Goal: Task Accomplishment & Management: Complete application form

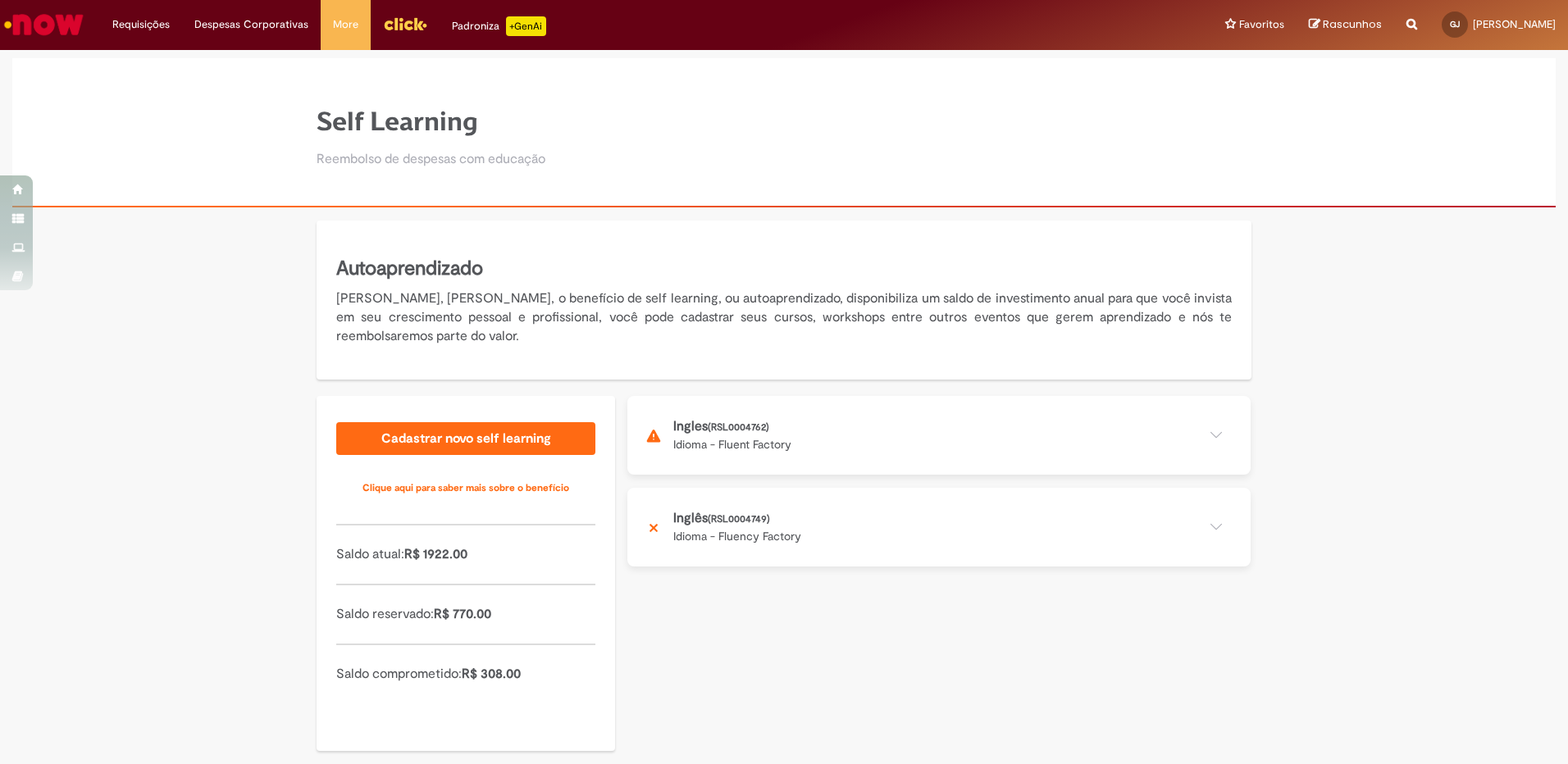
click at [758, 430] on button at bounding box center [939, 435] width 623 height 79
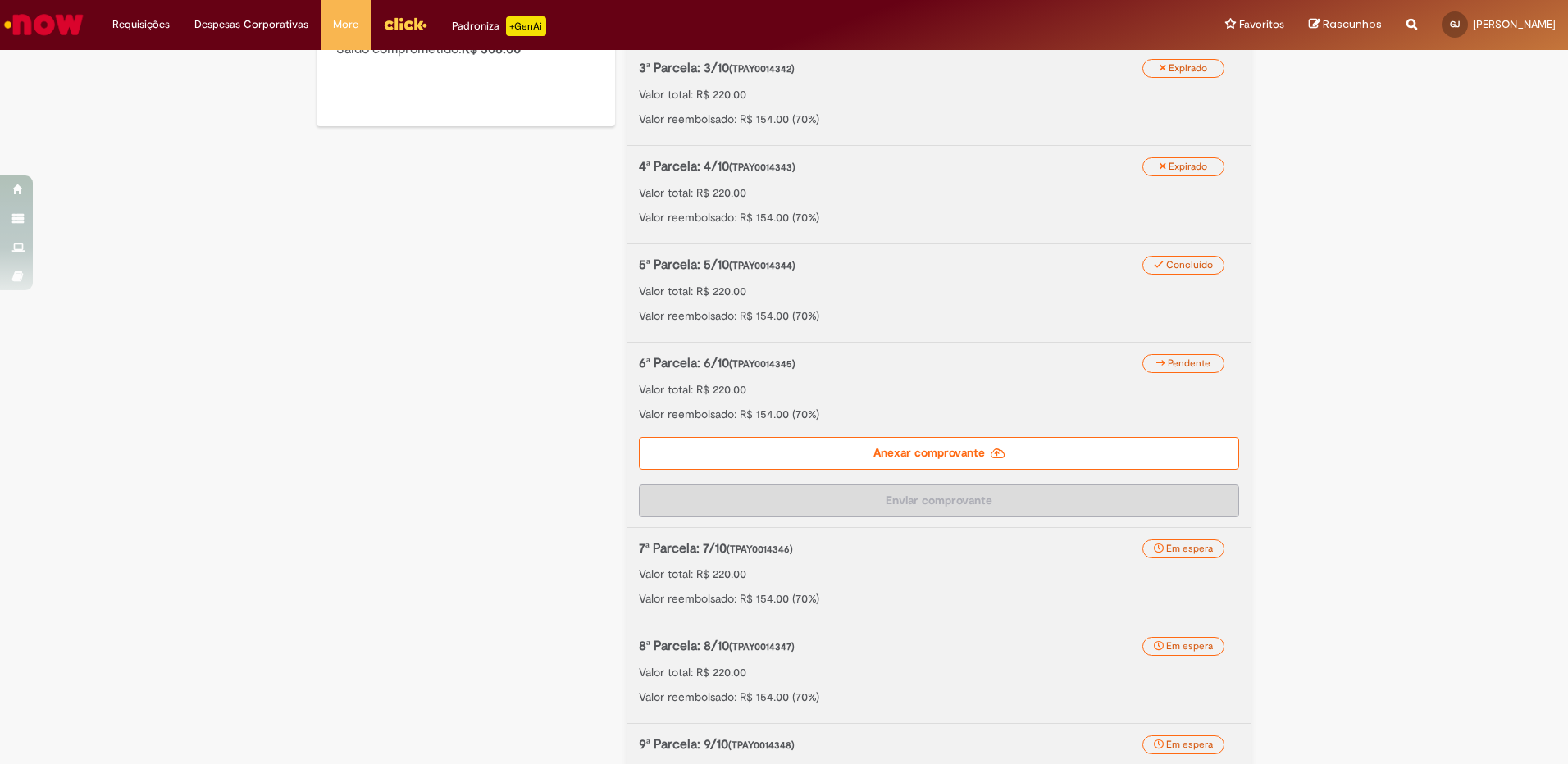
scroll to position [656, 0]
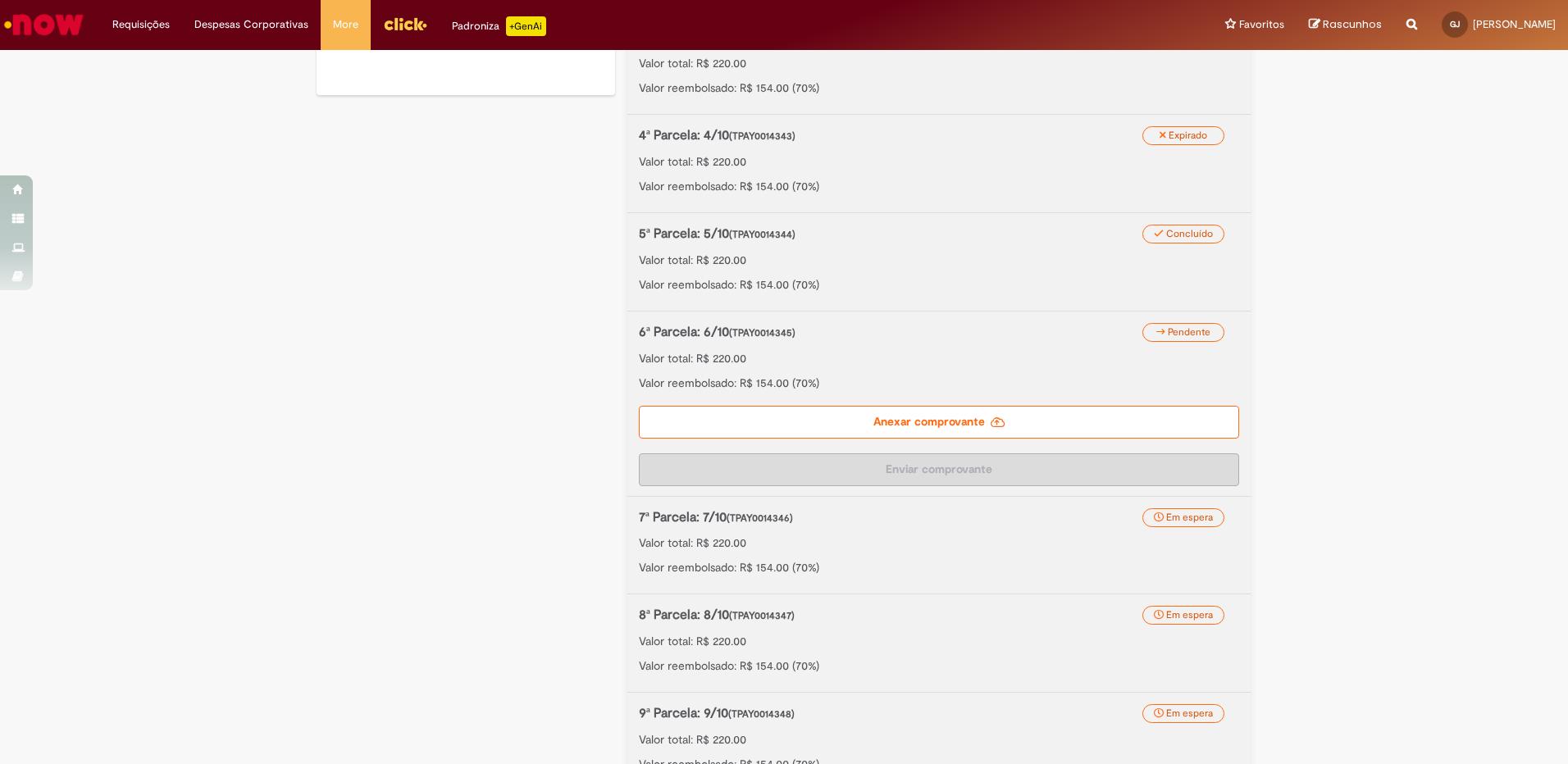
click at [808, 414] on label "Anexar comprovante" at bounding box center [939, 422] width 600 height 32
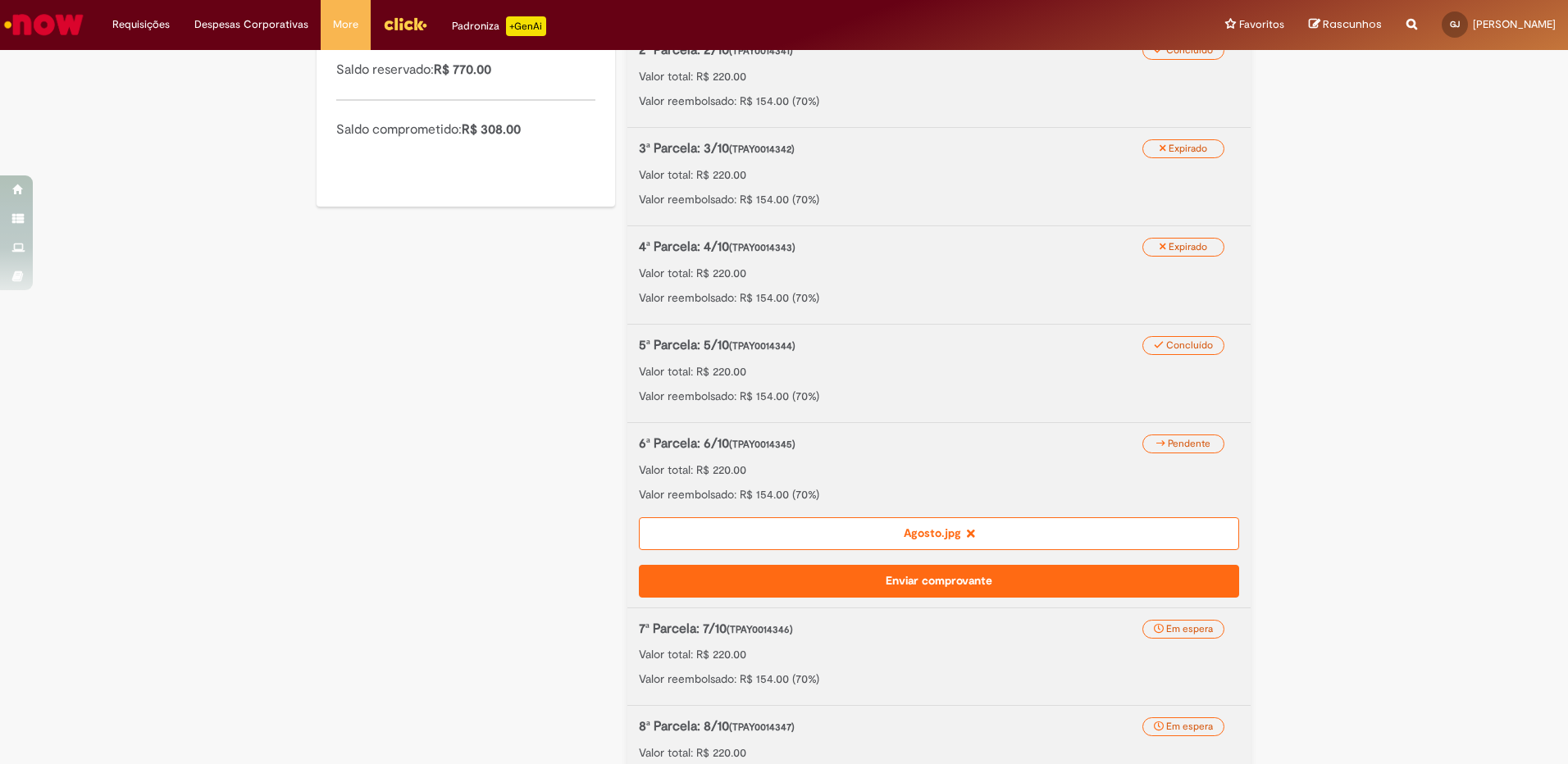
scroll to position [820, 0]
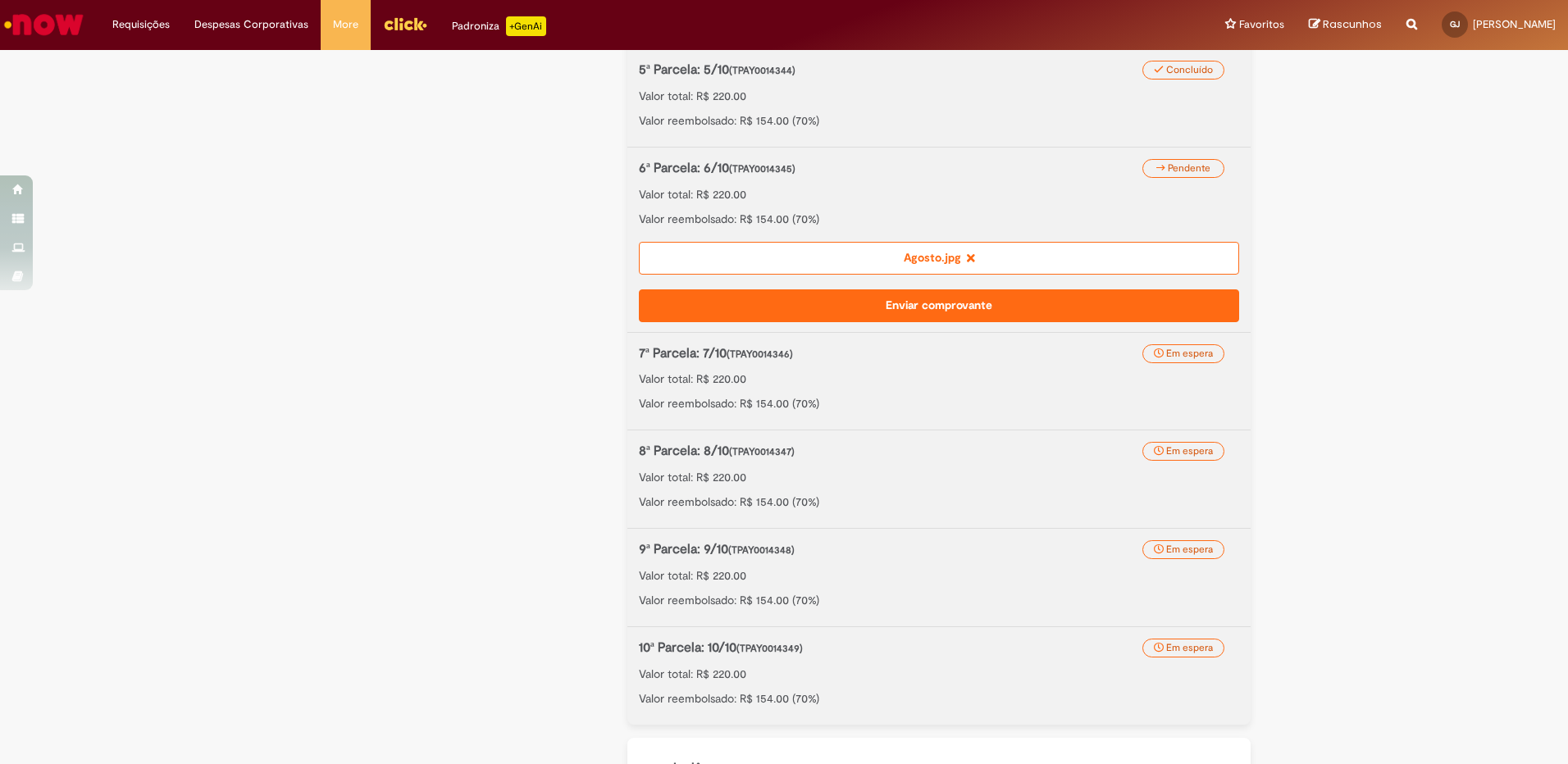
click at [877, 304] on button "Enviar comprovante" at bounding box center [939, 306] width 600 height 32
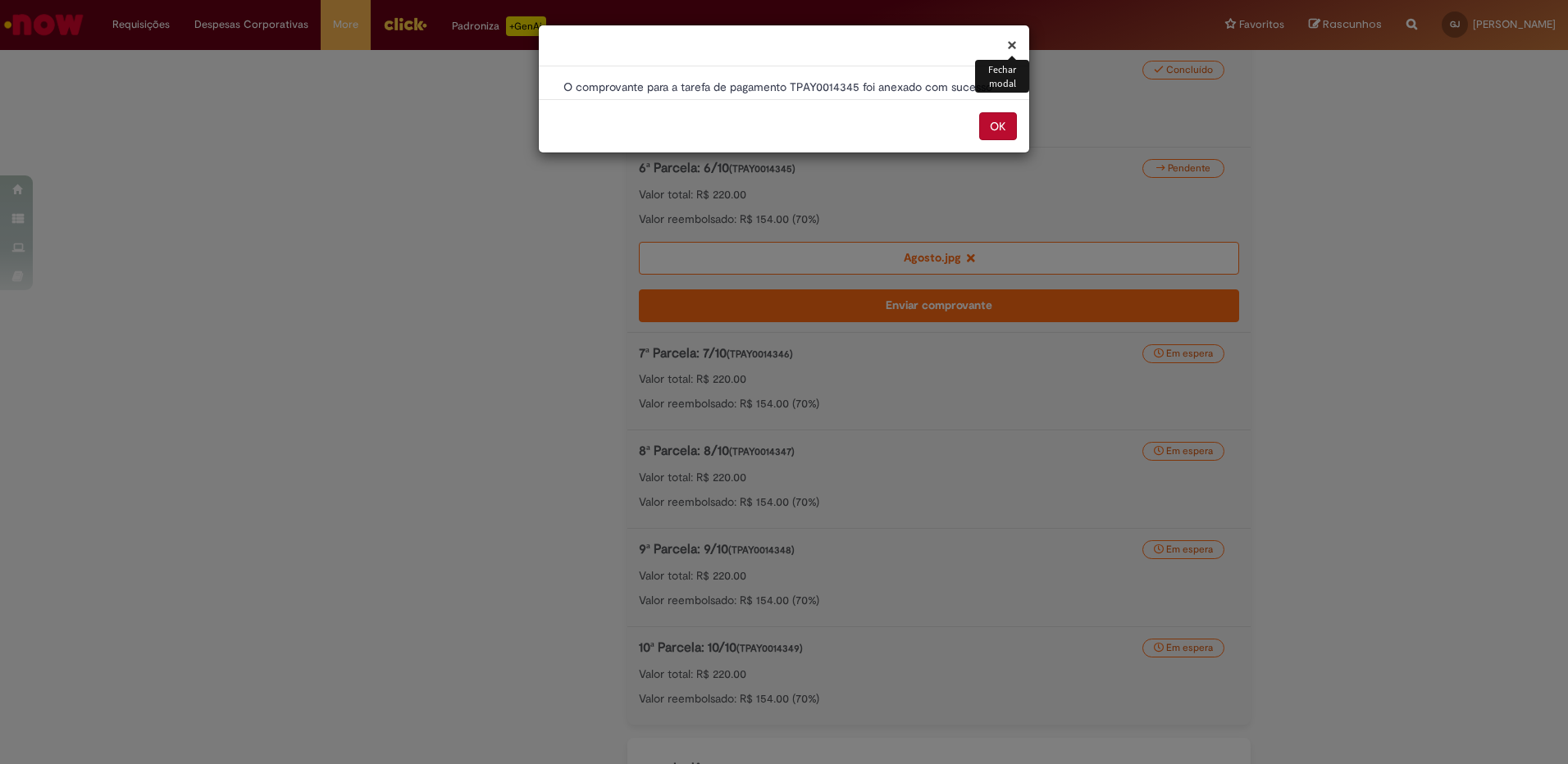
click at [993, 126] on button "OK" at bounding box center [999, 126] width 38 height 28
